Goal: Navigation & Orientation: Find specific page/section

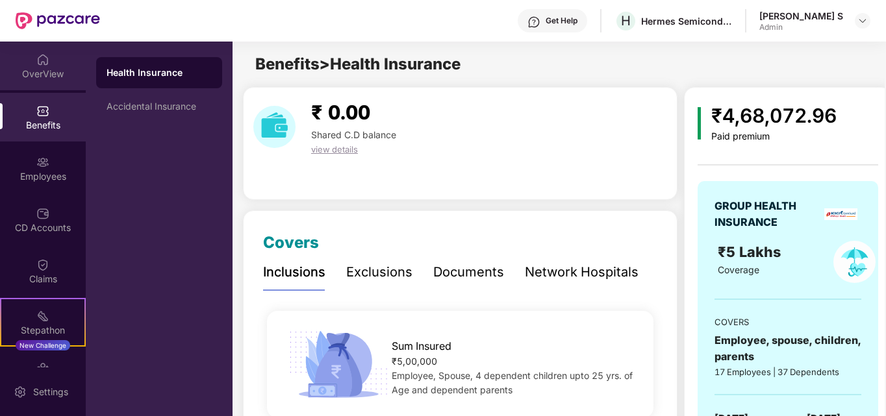
click at [48, 74] on div "OverView" at bounding box center [43, 74] width 86 height 13
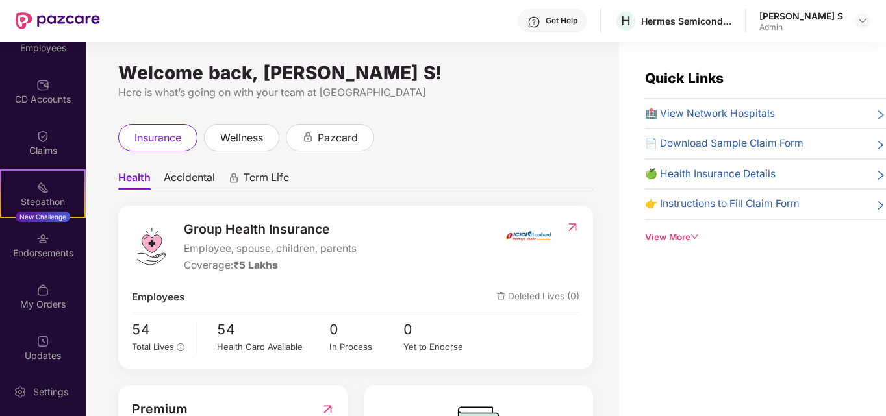
scroll to position [136, 0]
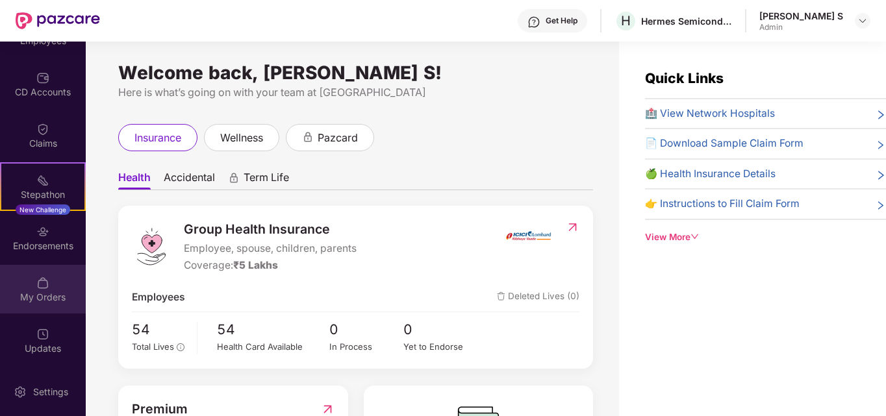
click at [40, 301] on div "My Orders" at bounding box center [43, 297] width 86 height 13
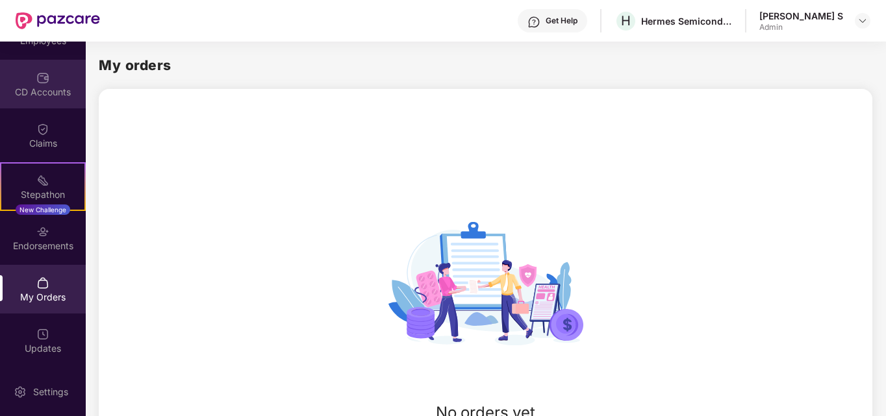
click at [44, 94] on div "CD Accounts" at bounding box center [43, 92] width 86 height 13
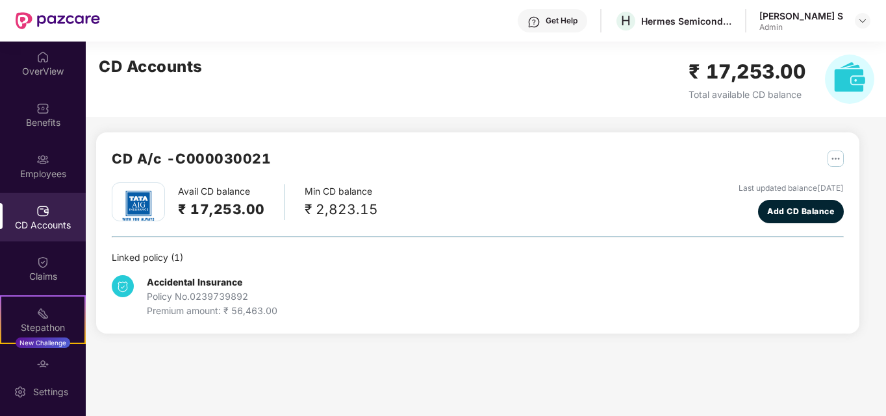
scroll to position [0, 0]
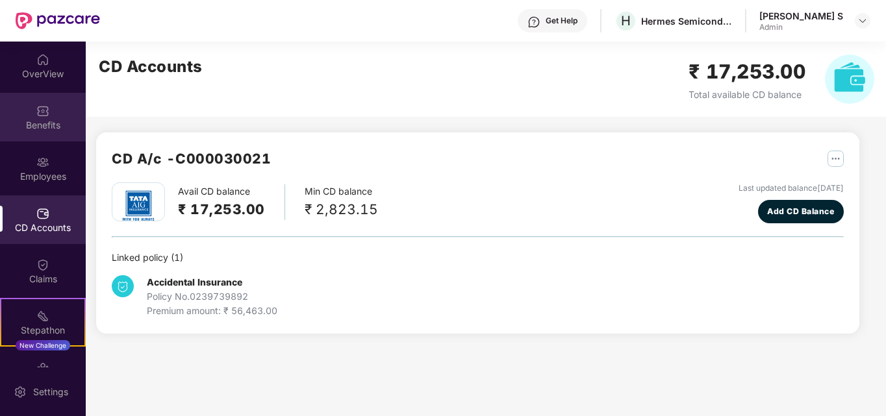
click at [36, 126] on div "Benefits" at bounding box center [43, 125] width 86 height 13
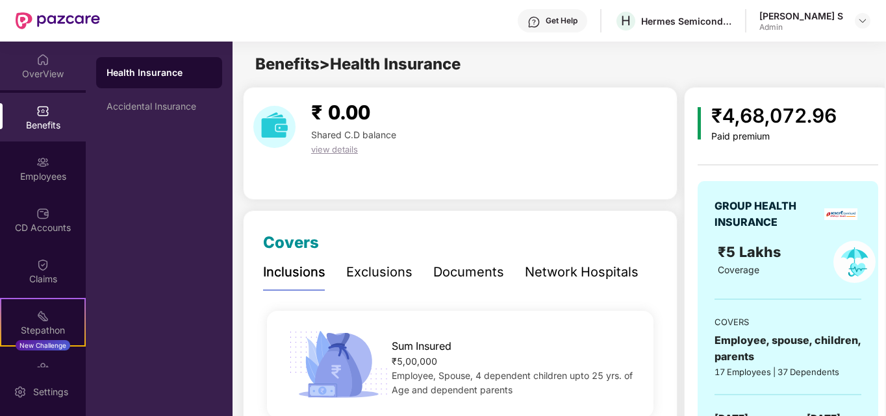
click at [41, 71] on div "OverView" at bounding box center [43, 74] width 86 height 13
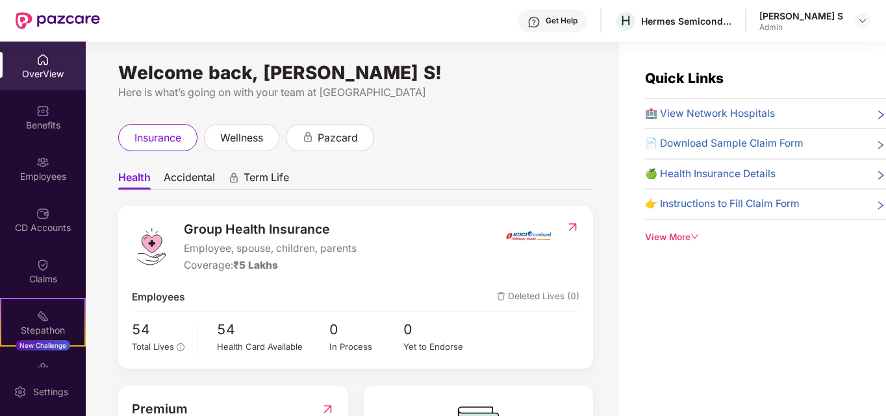
click at [363, 3] on div "Get Help H Hermes Semiconductors [PERSON_NAME] S Admin" at bounding box center [485, 21] width 771 height 42
click at [42, 125] on div "Benefits" at bounding box center [43, 125] width 86 height 13
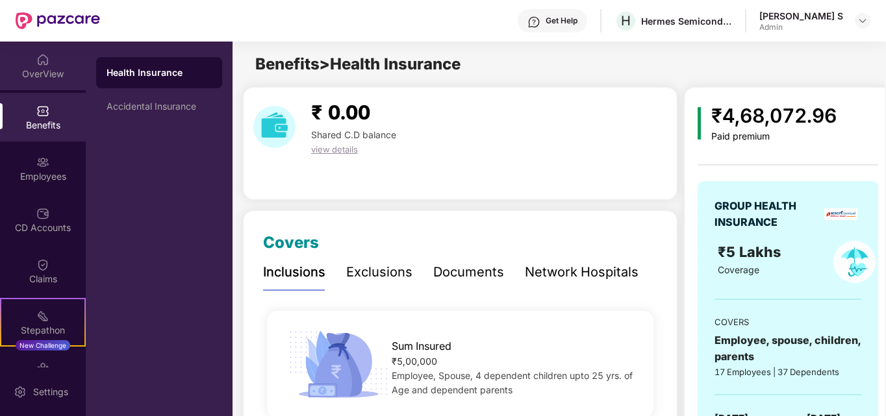
click at [42, 75] on div "OverView" at bounding box center [43, 74] width 86 height 13
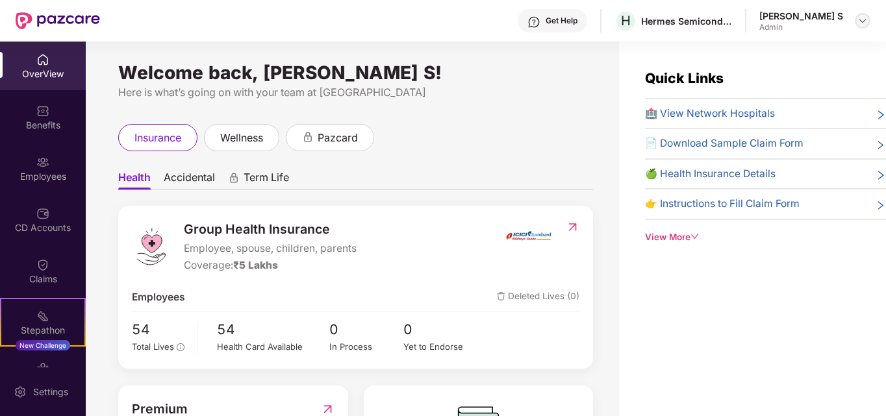
click at [864, 22] on img at bounding box center [863, 21] width 10 height 10
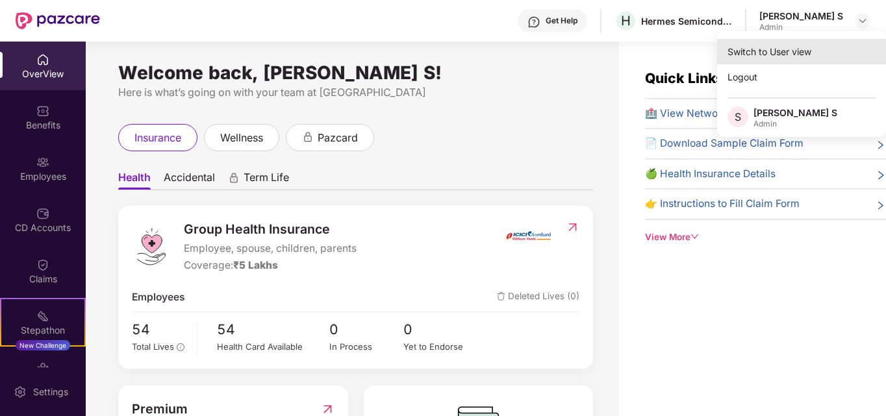
click at [788, 57] on div "Switch to User view" at bounding box center [801, 51] width 169 height 25
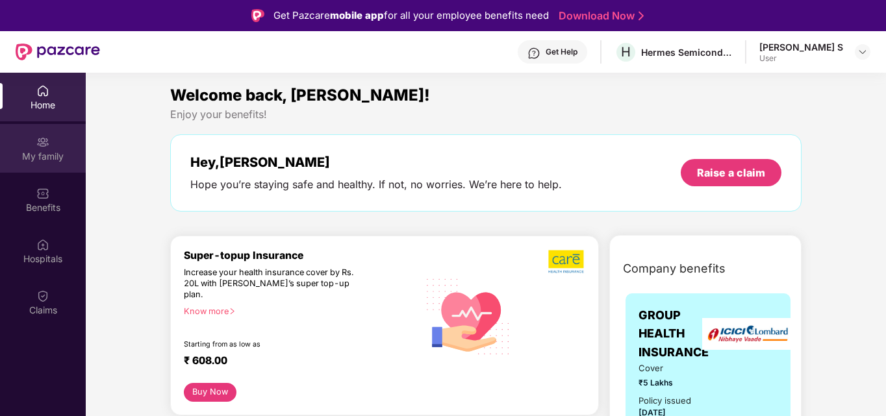
click at [53, 142] on div "My family" at bounding box center [43, 148] width 86 height 49
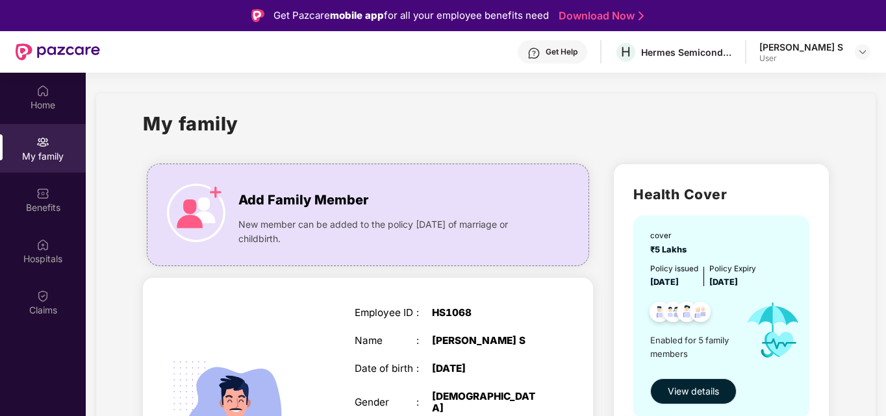
click at [711, 400] on button "View details" at bounding box center [693, 392] width 86 height 26
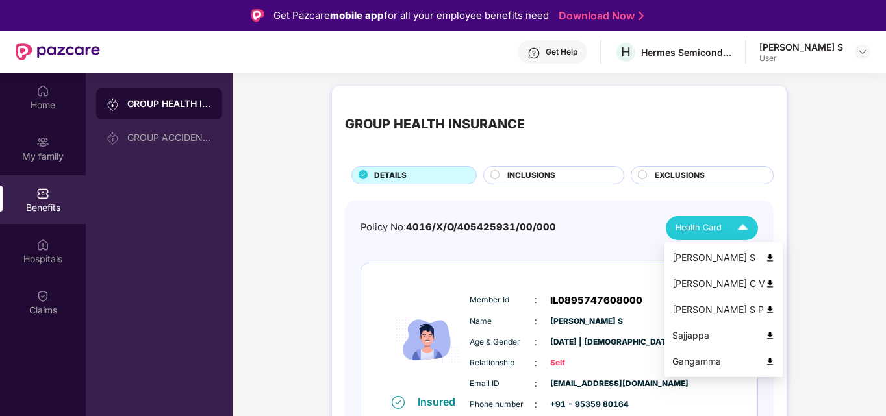
click at [741, 227] on img at bounding box center [743, 228] width 23 height 23
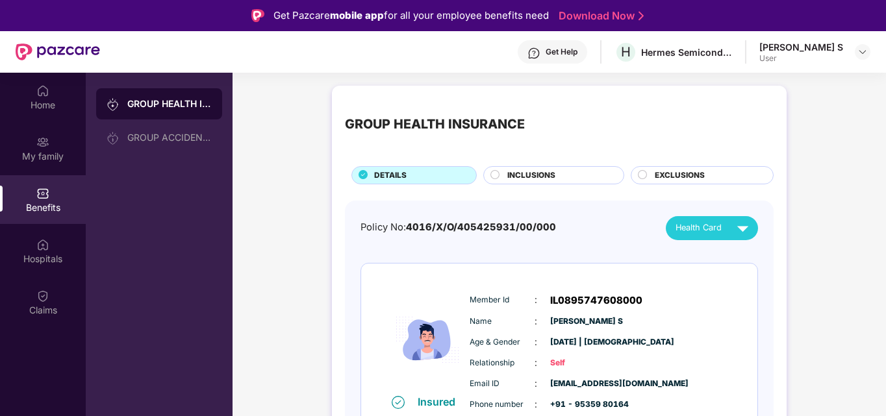
click at [615, 222] on div "Policy No: 4016/X/O/405425931/00/000 Health Card" at bounding box center [560, 228] width 398 height 24
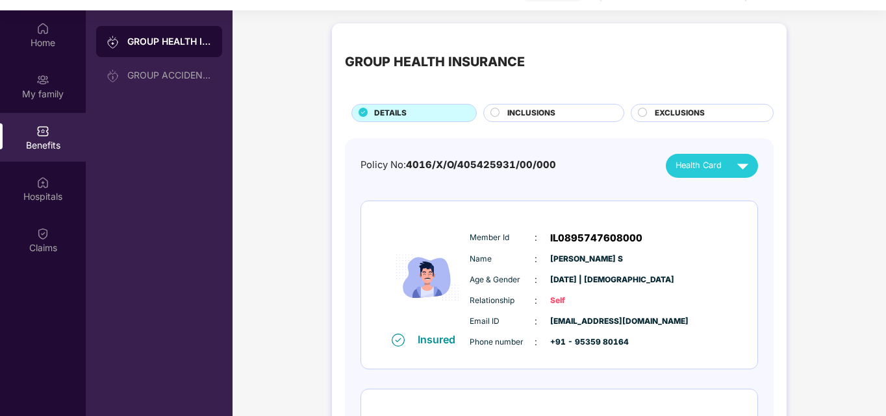
scroll to position [73, 0]
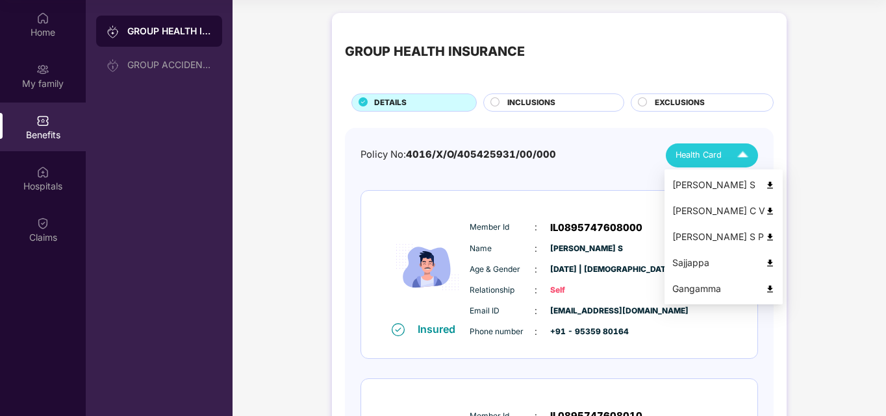
click at [741, 160] on img at bounding box center [743, 155] width 23 height 23
click at [765, 185] on img at bounding box center [770, 186] width 10 height 10
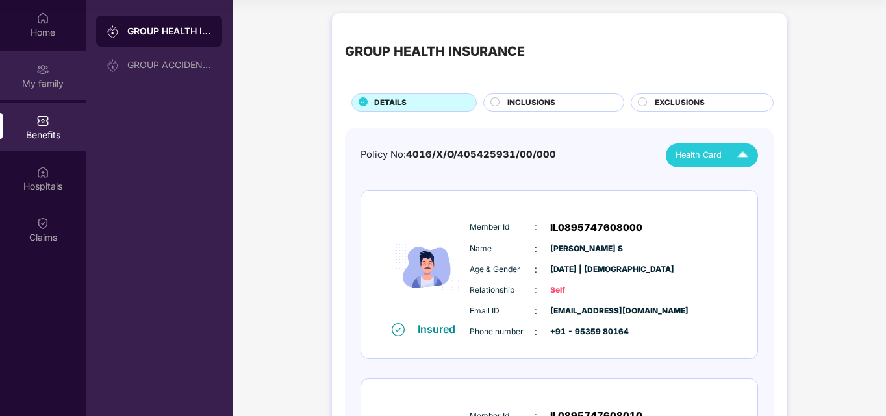
click at [47, 70] on img at bounding box center [42, 69] width 13 height 13
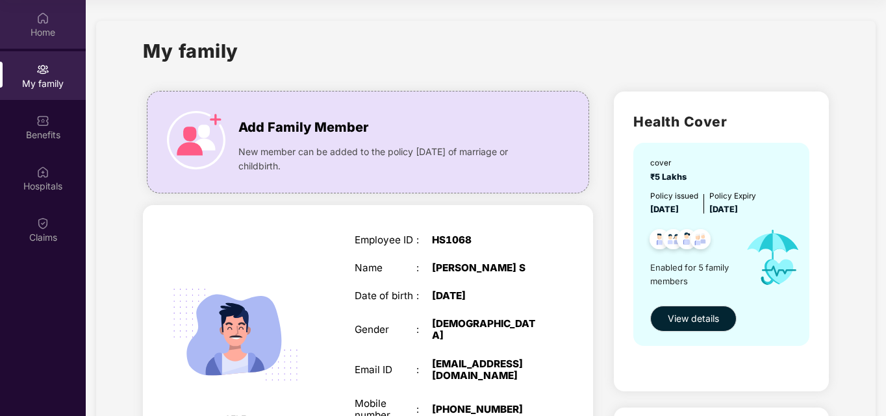
click at [44, 32] on div "Home" at bounding box center [43, 32] width 86 height 13
